Goal: Navigation & Orientation: Find specific page/section

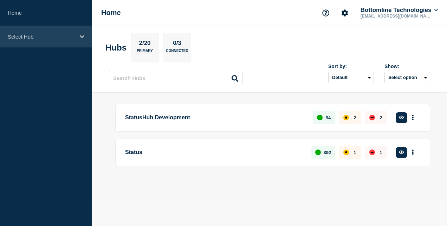
click at [64, 42] on div "Select Hub" at bounding box center [46, 36] width 92 height 21
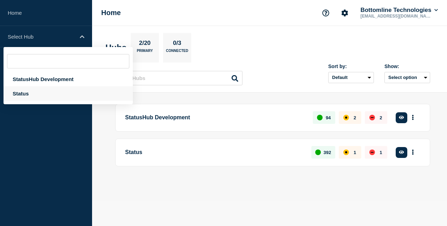
click at [59, 94] on div "Status" at bounding box center [68, 93] width 129 height 14
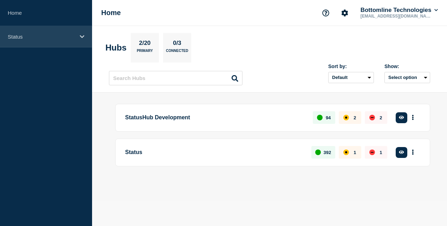
click at [80, 37] on icon at bounding box center [82, 36] width 5 height 5
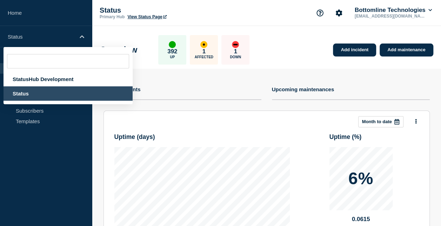
click at [99, 143] on div "Add incident Add maintenance Current events Upcoming maintenances This month Mo…" at bounding box center [266, 197] width 337 height 257
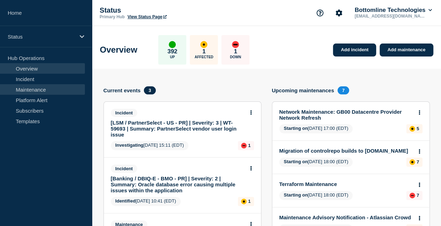
click at [41, 87] on link "Maintenance" at bounding box center [42, 89] width 85 height 11
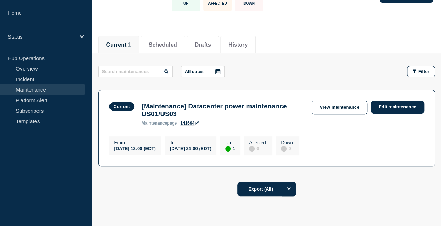
scroll to position [93, 0]
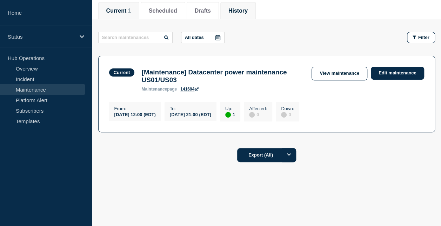
click at [242, 8] on button "History" at bounding box center [238, 11] width 19 height 6
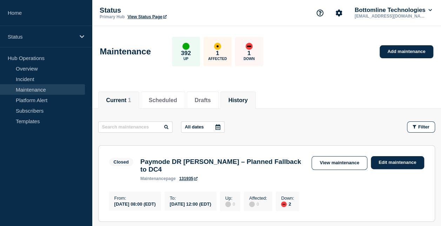
click at [131, 97] on span "1" at bounding box center [129, 100] width 3 height 6
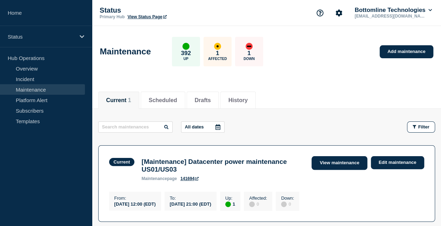
click at [332, 166] on link "View maintenance" at bounding box center [339, 163] width 55 height 14
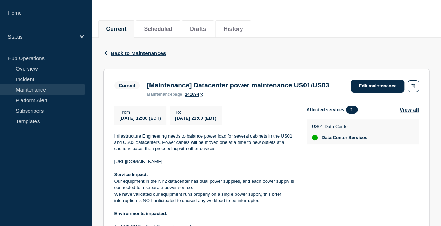
scroll to position [72, 0]
click at [39, 79] on link "Incident" at bounding box center [42, 79] width 85 height 11
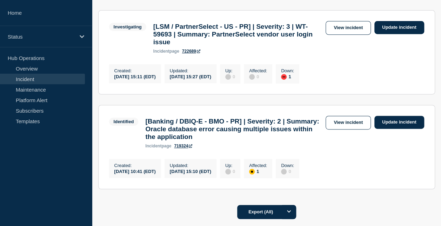
scroll to position [203, 0]
